Goal: Find specific page/section: Find specific page/section

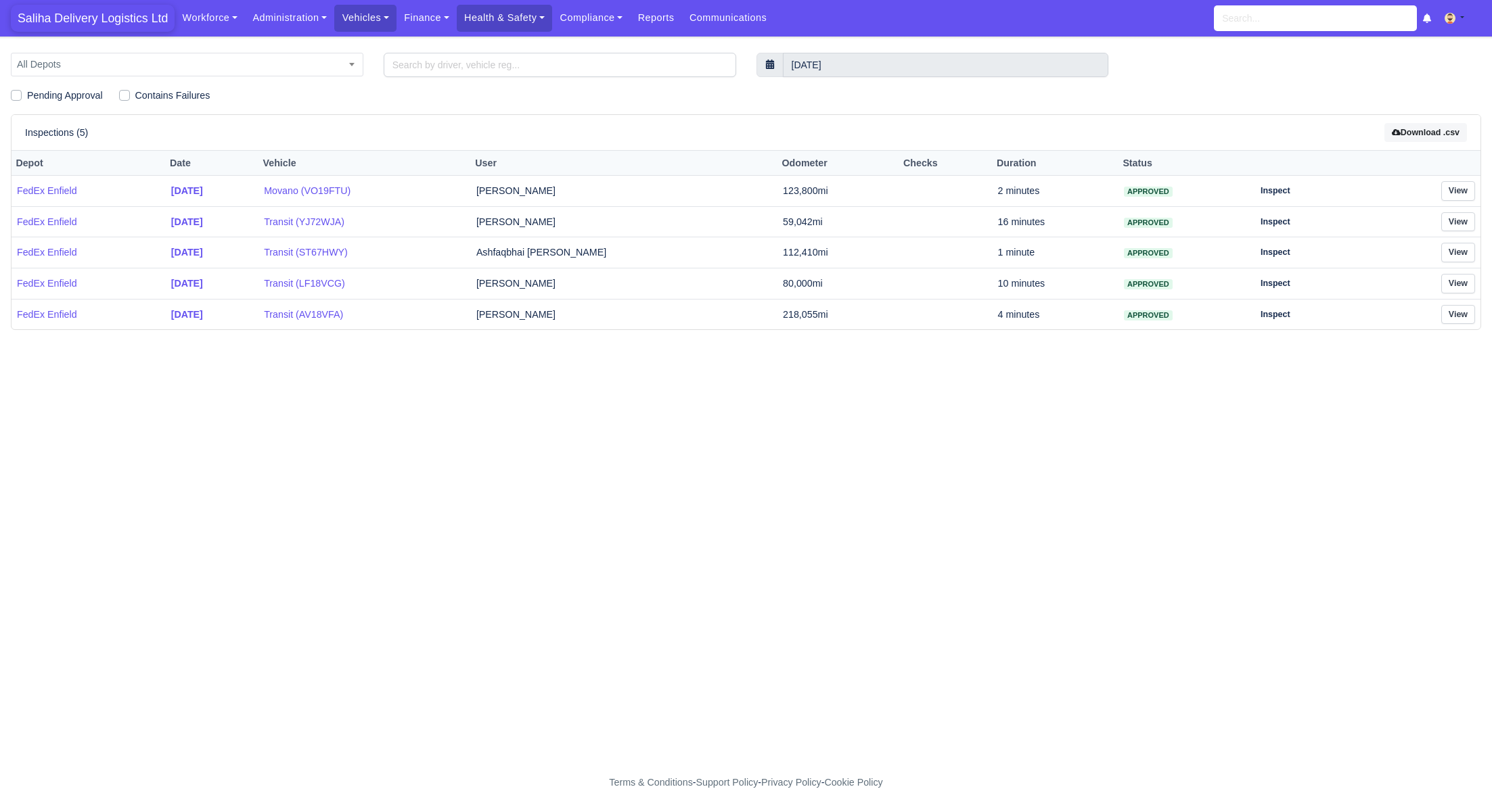
click at [104, 19] on span "Saliha Delivery Logistics Ltd" at bounding box center [93, 18] width 164 height 27
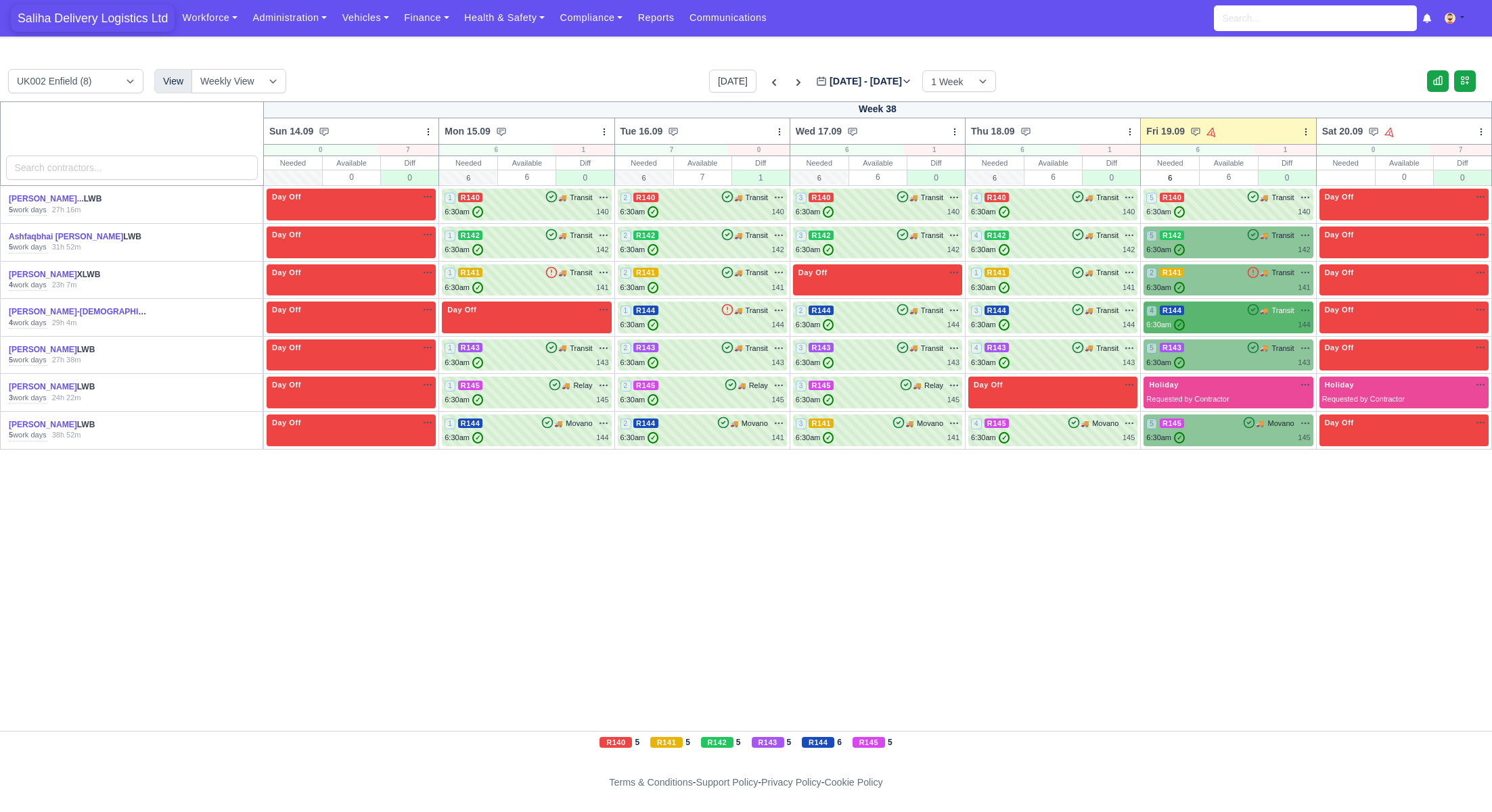
click at [124, 21] on span "Saliha Delivery Logistics Ltd" at bounding box center [93, 18] width 164 height 27
click at [115, 17] on span "Saliha Delivery Logistics Ltd" at bounding box center [93, 18] width 164 height 27
